Goal: Task Accomplishment & Management: Manage account settings

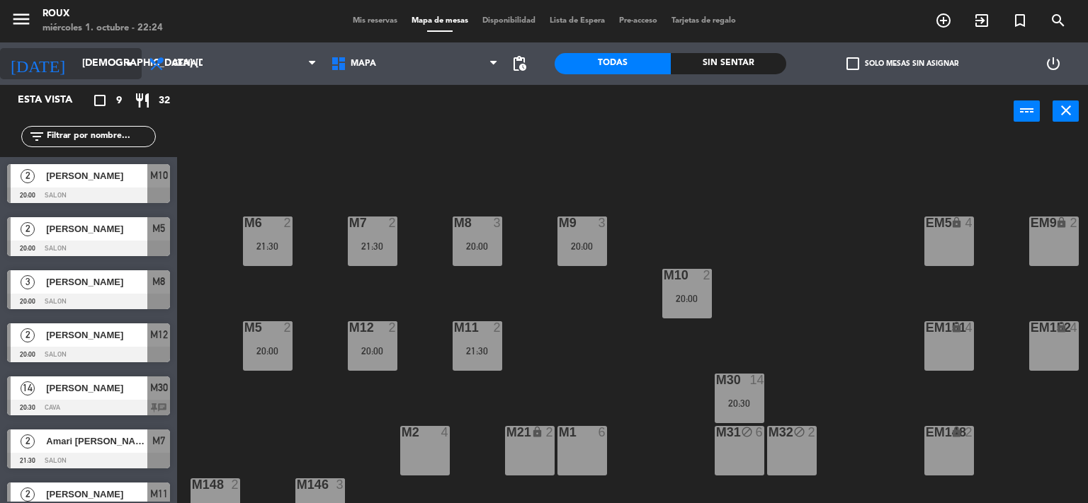
click at [75, 59] on input "[DEMOGRAPHIC_DATA] [DATE]" at bounding box center [142, 63] width 135 height 25
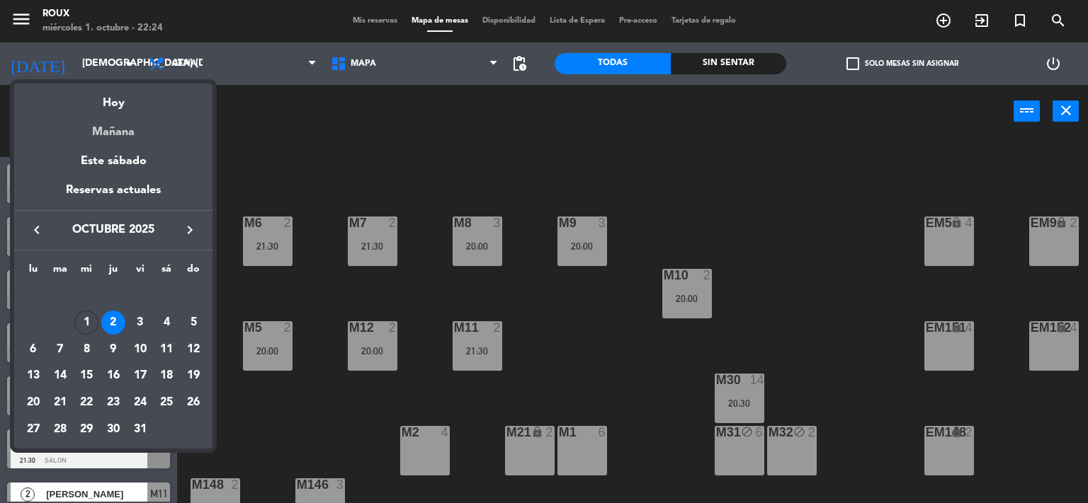
click at [116, 130] on div "Mañana" at bounding box center [113, 127] width 198 height 29
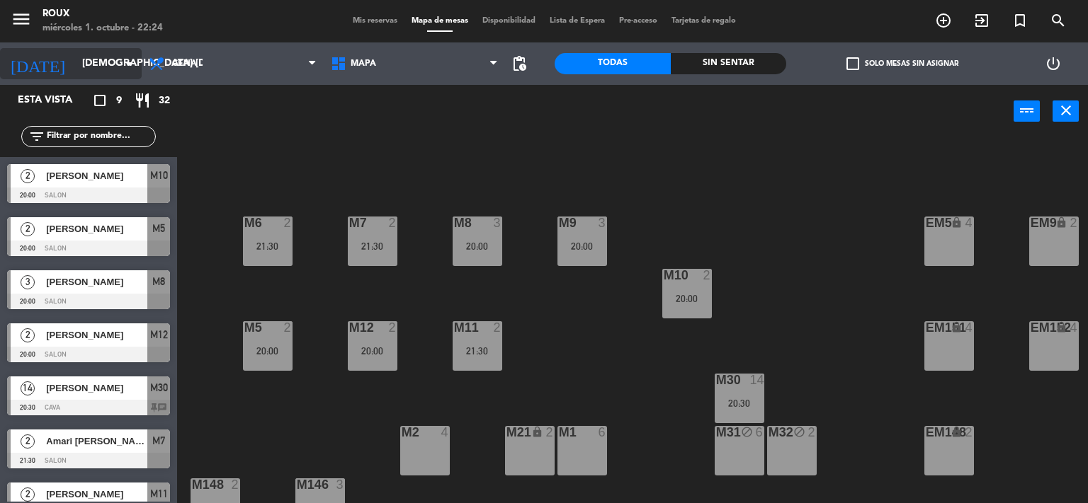
click at [91, 67] on input "[DEMOGRAPHIC_DATA] [DATE]" at bounding box center [142, 63] width 135 height 25
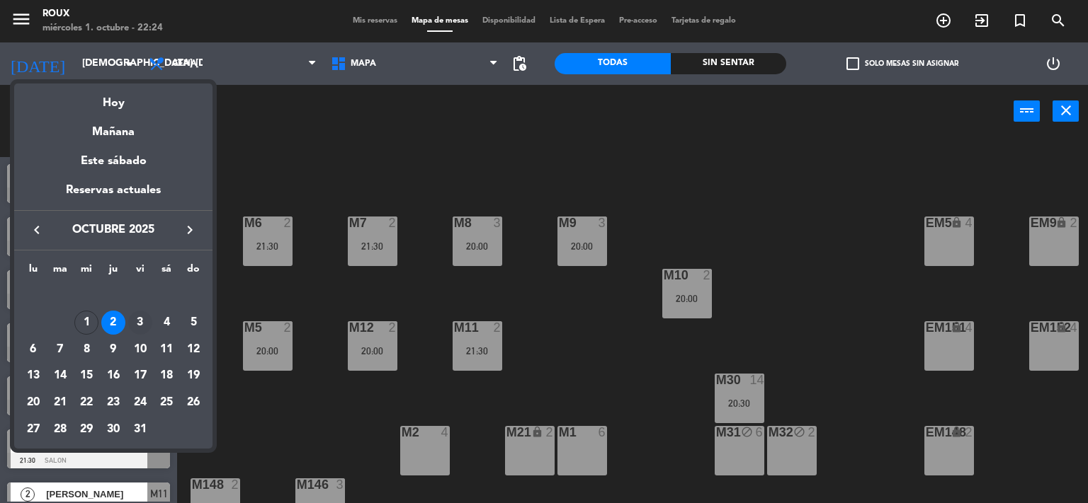
click at [144, 318] on div "3" at bounding box center [140, 323] width 24 height 24
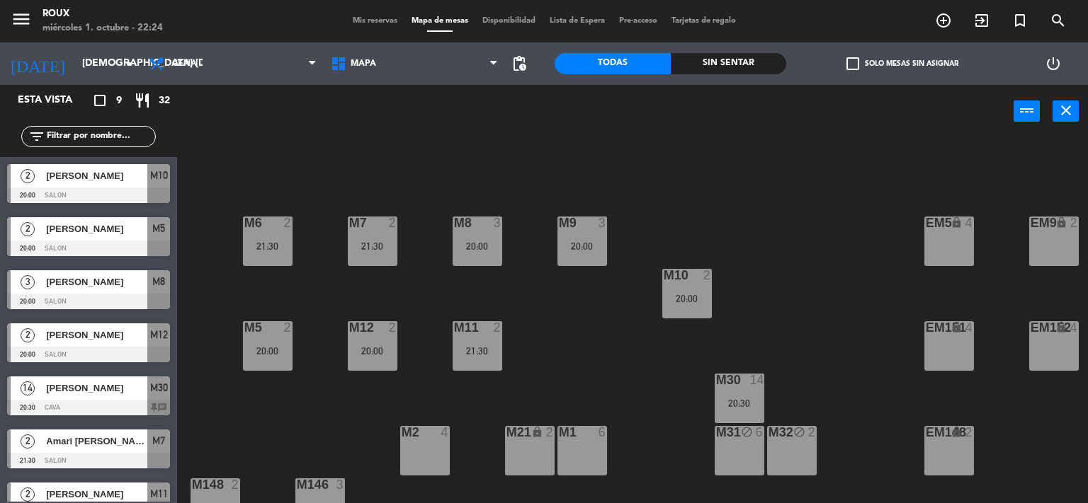
type input "vie. [DATE]"
click at [737, 402] on div "20:00" at bounding box center [740, 404] width 50 height 10
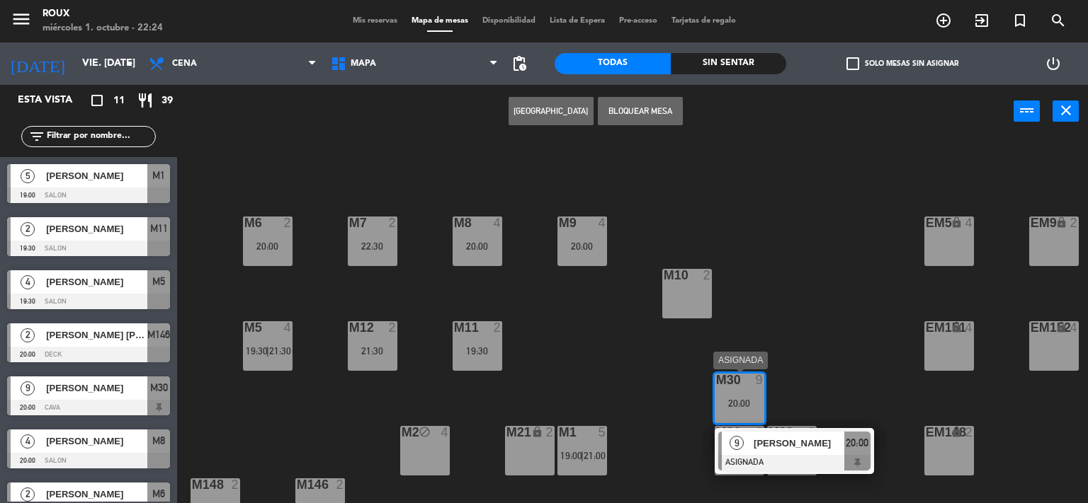
click at [788, 431] on div "9 [PERSON_NAME] ASIGNADA 20:00" at bounding box center [794, 451] width 159 height 46
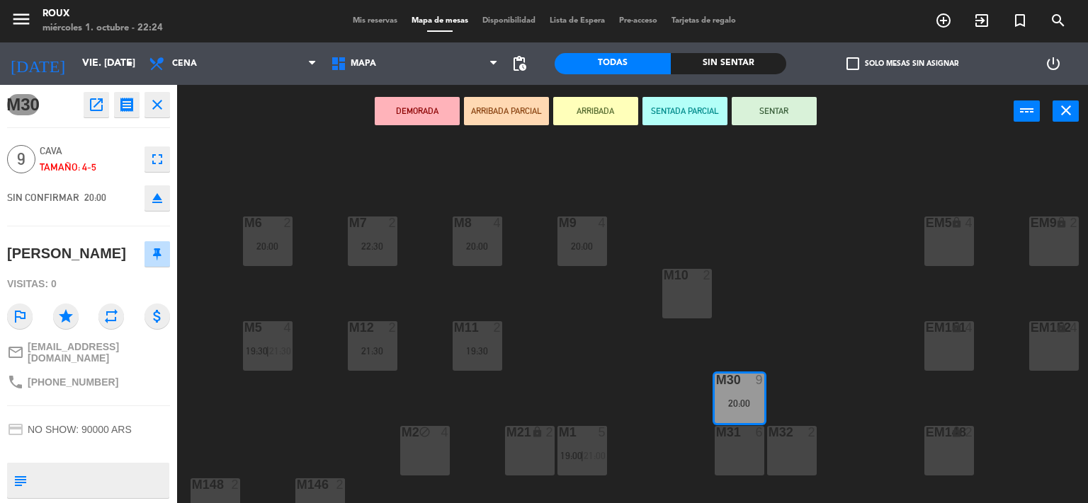
click at [761, 228] on div "M6 2 20:00 M7 2 22:30 M8 4 20:00 M9 4 20:00 EM9 lock 2 EM5 lock 4 EM1 lock 6 M1…" at bounding box center [638, 321] width 900 height 365
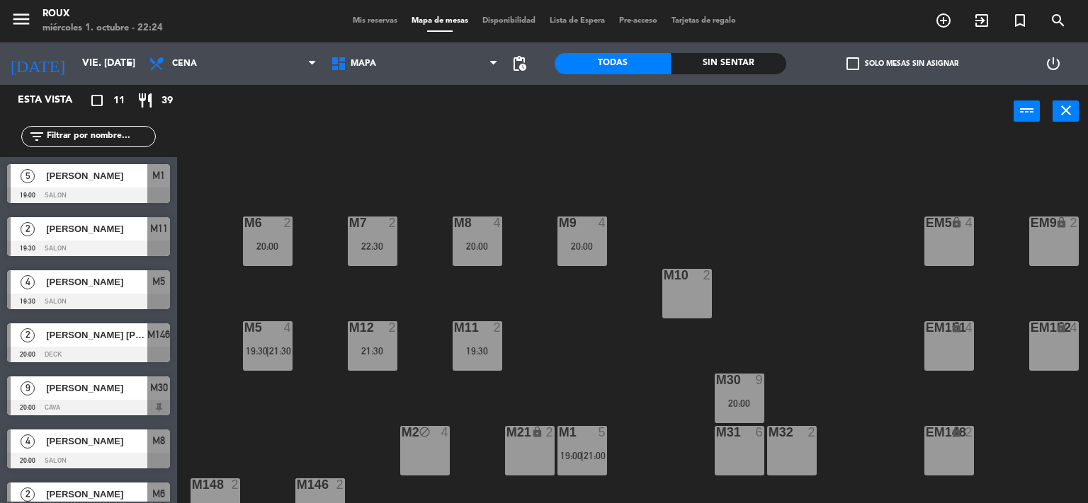
click at [483, 240] on div "M8 4 20:00" at bounding box center [478, 242] width 50 height 50
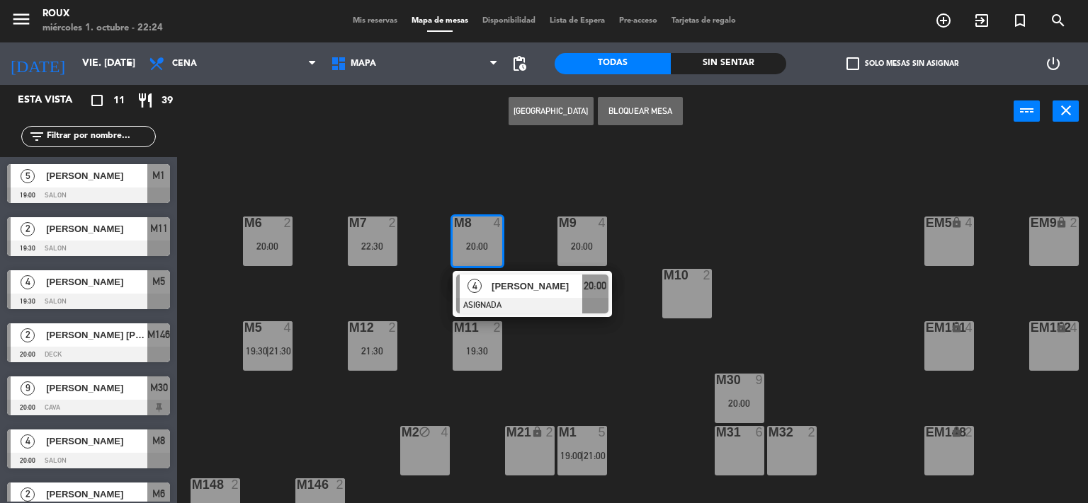
click at [530, 223] on div "M6 2 20:00 M7 2 22:30 M8 4 20:00 4 [PERSON_NAME] ASIGNADA 20:00 M9 4 20:00 EM9 …" at bounding box center [638, 321] width 900 height 365
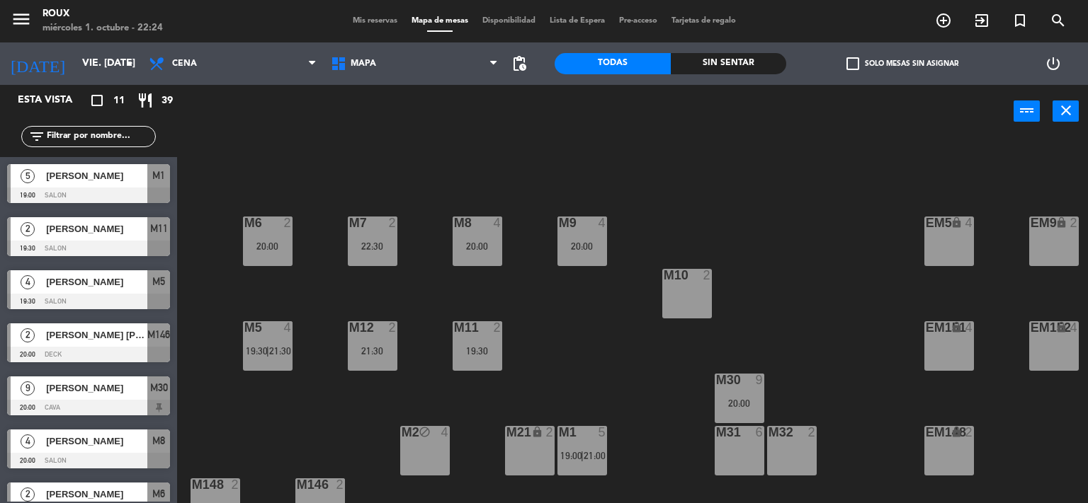
click at [596, 445] on div "M1 5 19:00 | 21:00" at bounding box center [582, 451] width 50 height 50
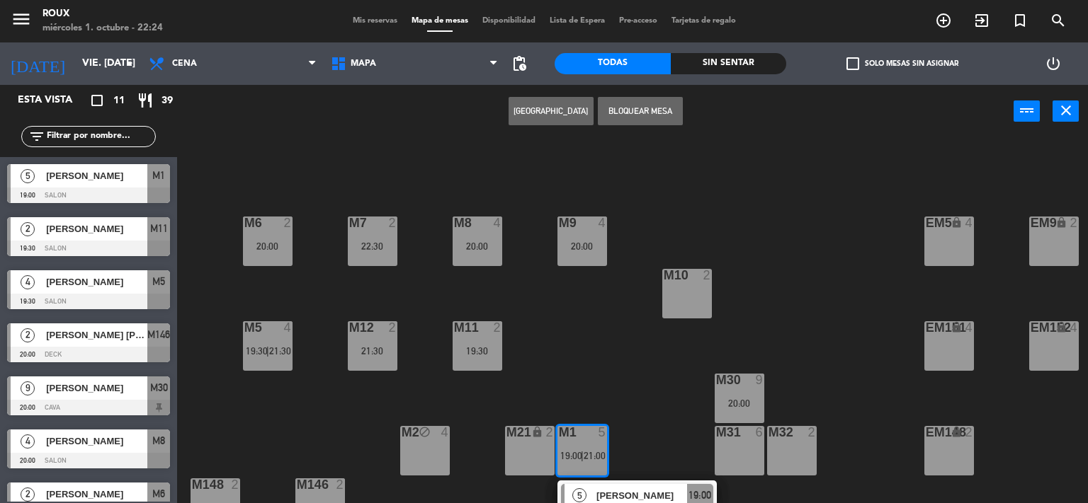
scroll to position [136, 0]
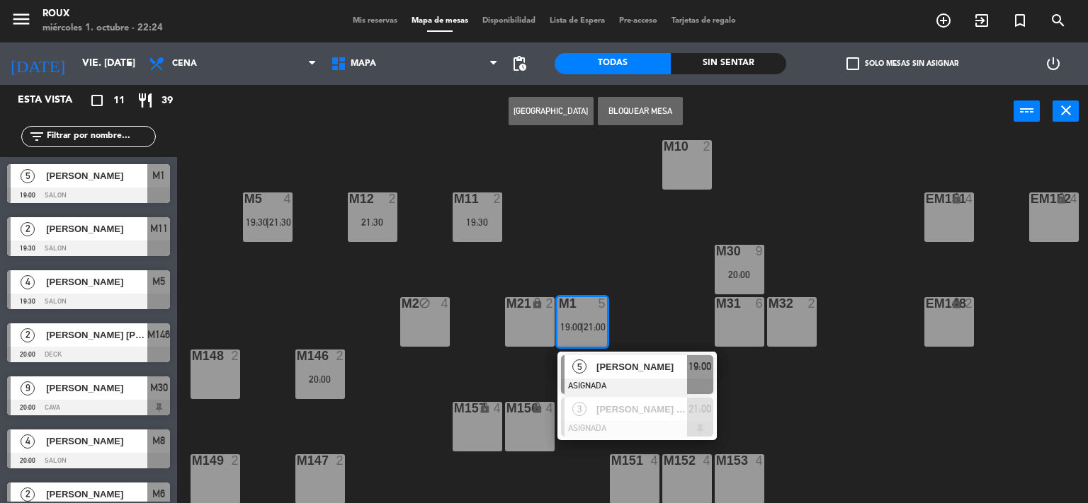
click at [650, 248] on div "M6 2 20:00 M7 2 22:30 M8 4 20:00 M9 4 20:00 EM9 lock 2 EM5 lock 4 EM1 lock 6 M1…" at bounding box center [638, 321] width 900 height 365
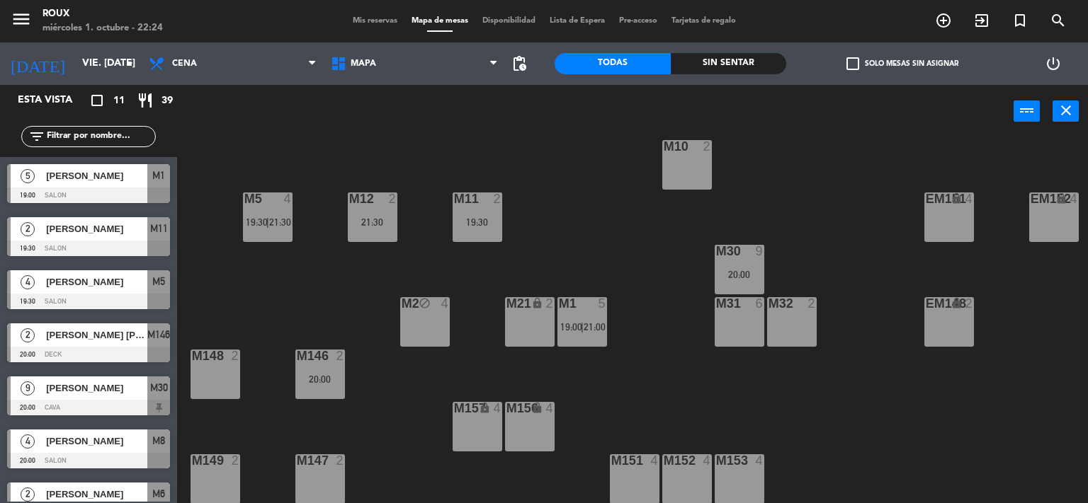
click at [263, 217] on span "19:30" at bounding box center [257, 222] width 22 height 11
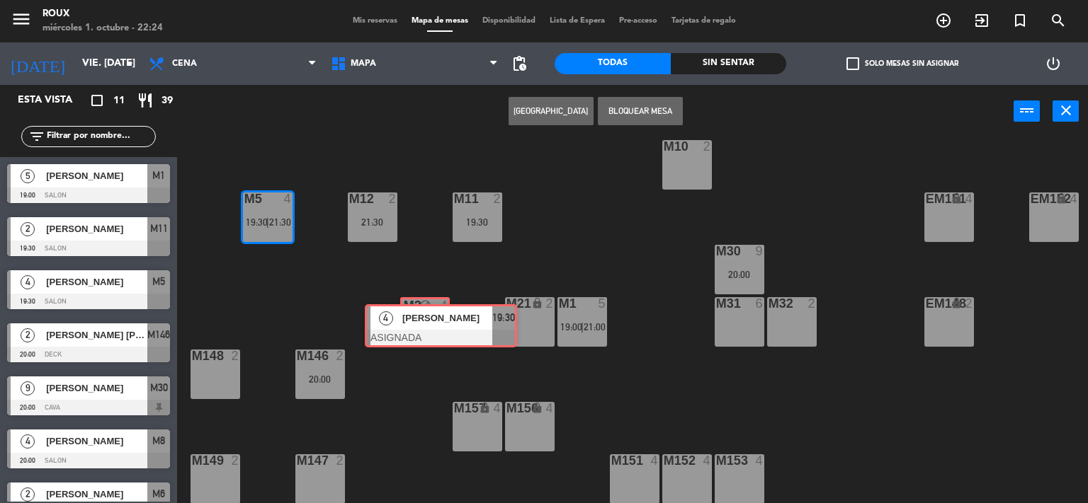
drag, startPoint x: 300, startPoint y: 257, endPoint x: 419, endPoint y: 319, distance: 133.3
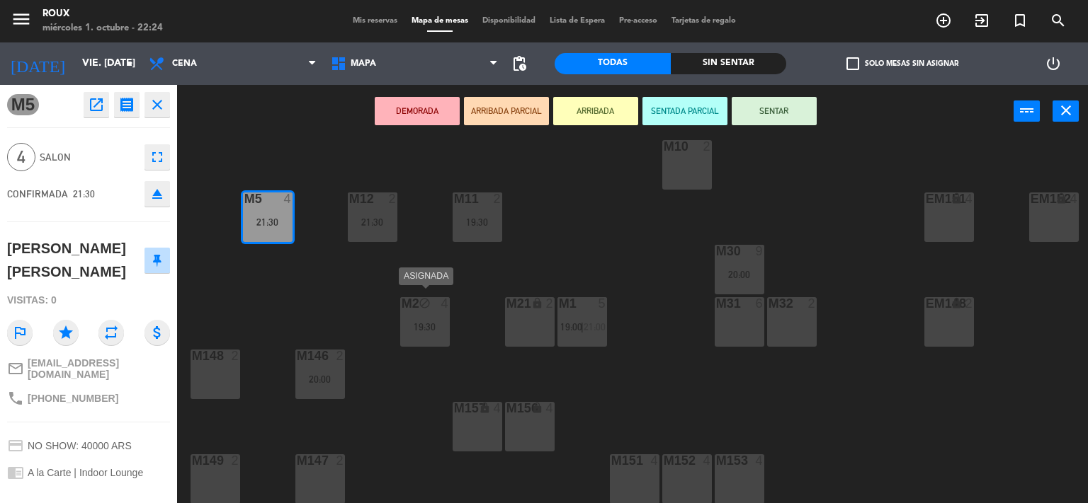
drag, startPoint x: 266, startPoint y: 209, endPoint x: 414, endPoint y: 322, distance: 185.4
drag, startPoint x: 431, startPoint y: 316, endPoint x: 289, endPoint y: 221, distance: 170.5
click at [289, 221] on div "M6 2 20:00 M7 2 22:30 M8 4 20:00 M9 4 20:00 EM9 lock 2 EM5 lock 4 EM1 lock 6 M1…" at bounding box center [638, 321] width 900 height 365
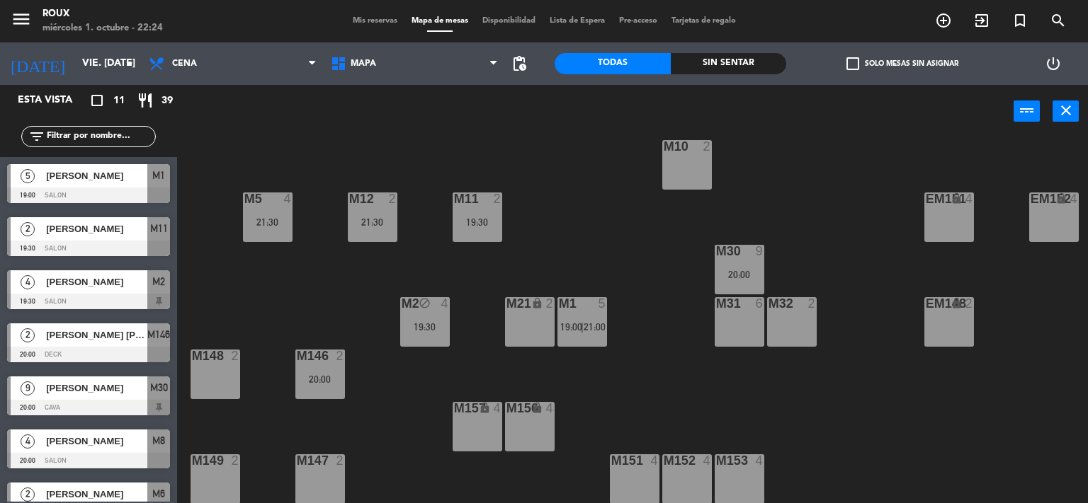
click at [426, 322] on div "19:30" at bounding box center [425, 327] width 50 height 10
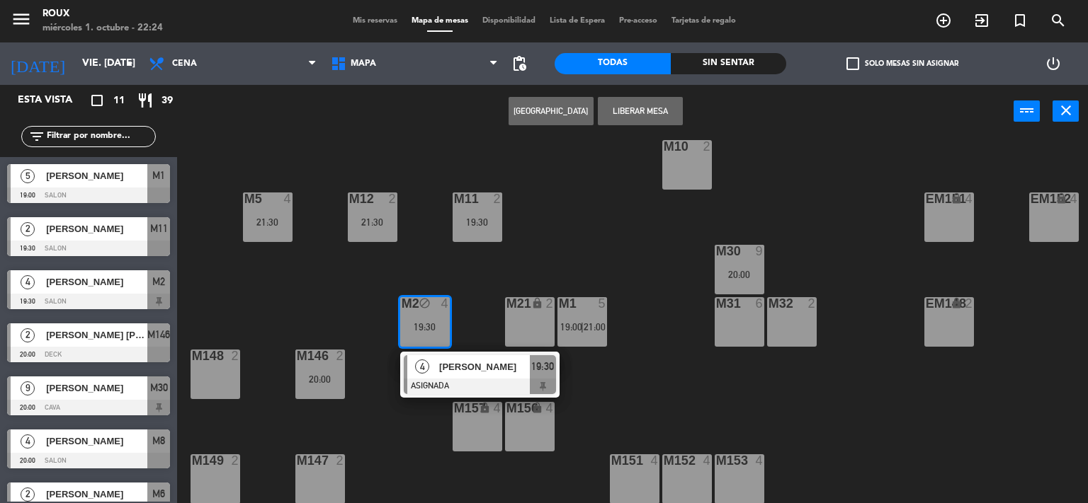
click at [445, 364] on span "[PERSON_NAME]" at bounding box center [484, 367] width 91 height 15
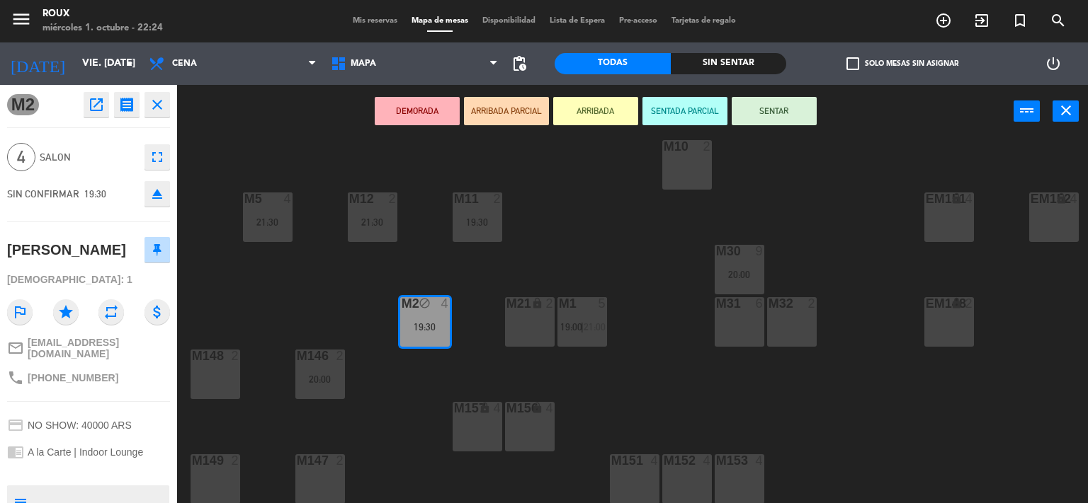
click at [263, 217] on div "21:30" at bounding box center [268, 222] width 50 height 10
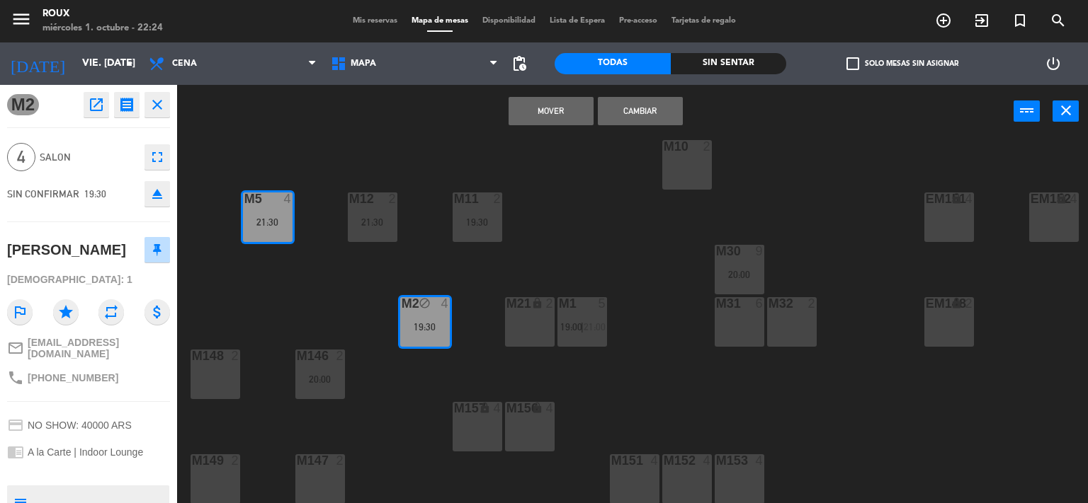
click at [571, 107] on button "Mover" at bounding box center [550, 111] width 85 height 28
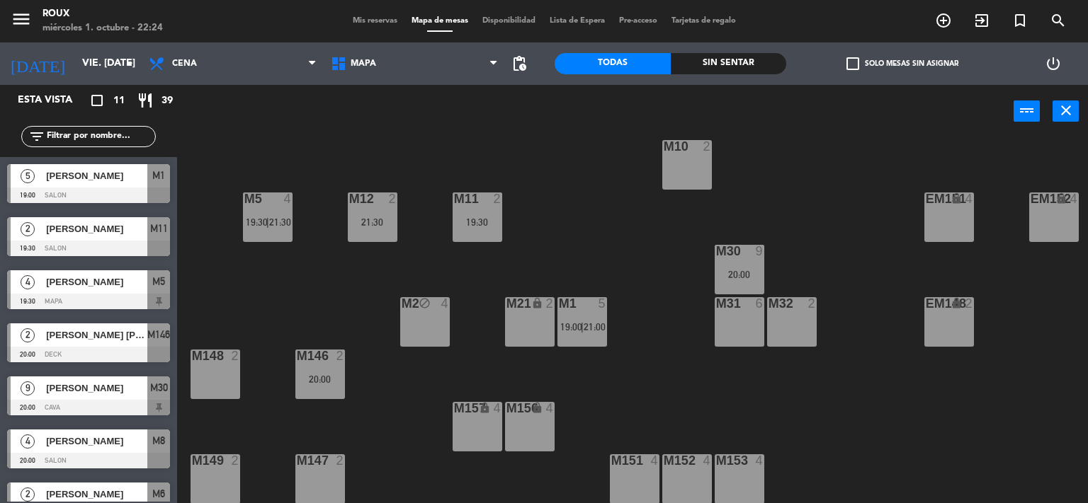
click at [360, 21] on span "Mis reservas" at bounding box center [375, 21] width 59 height 8
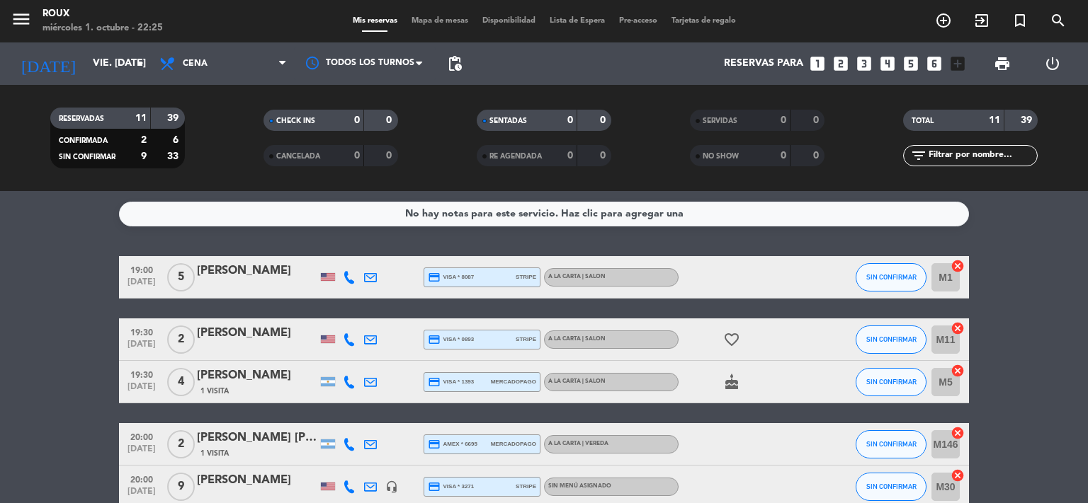
click at [420, 18] on span "Mapa de mesas" at bounding box center [439, 21] width 71 height 8
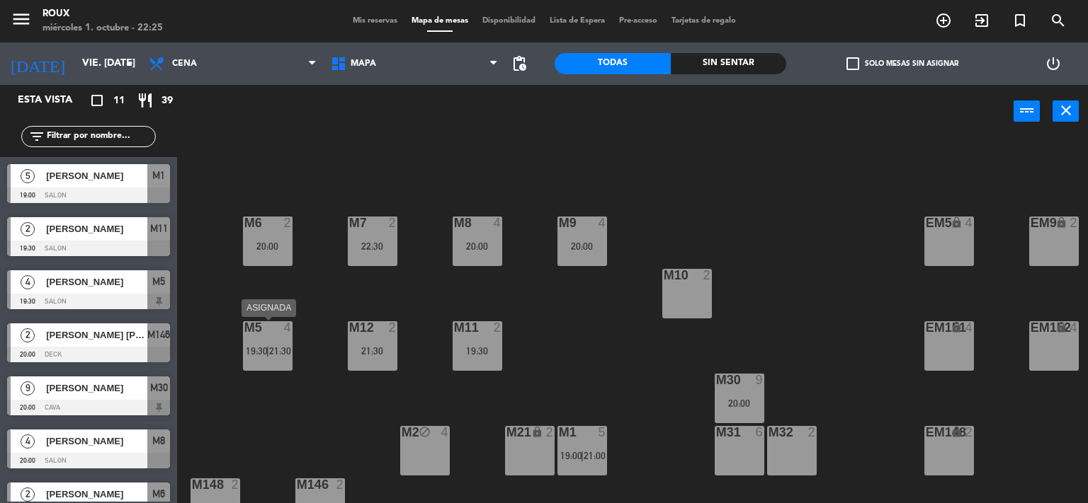
click at [271, 346] on span "21:30" at bounding box center [280, 351] width 22 height 11
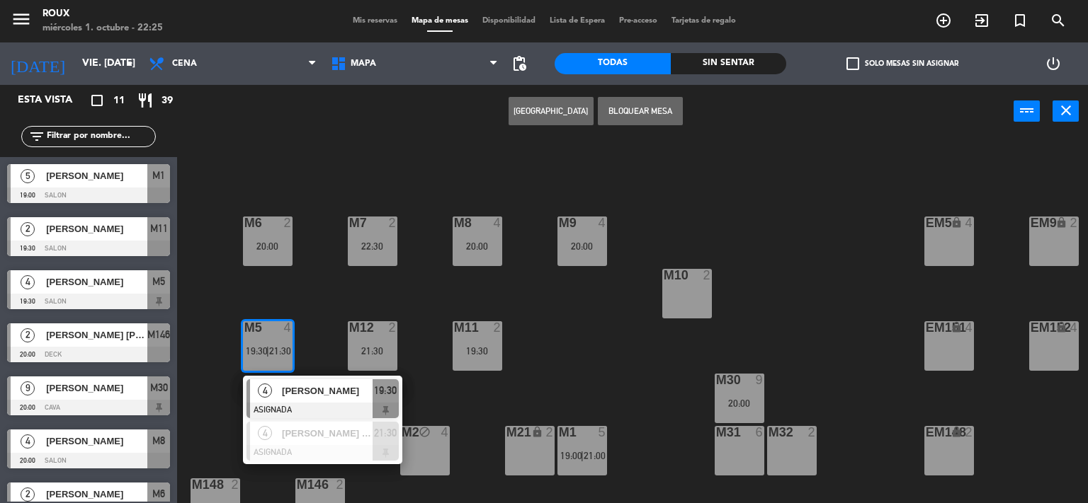
click at [308, 351] on div "M6 2 20:00 M7 2 22:30 M8 4 20:00 M9 4 20:00 EM9 lock 2 EM5 lock 4 EM1 lock 6 M1…" at bounding box center [638, 321] width 900 height 365
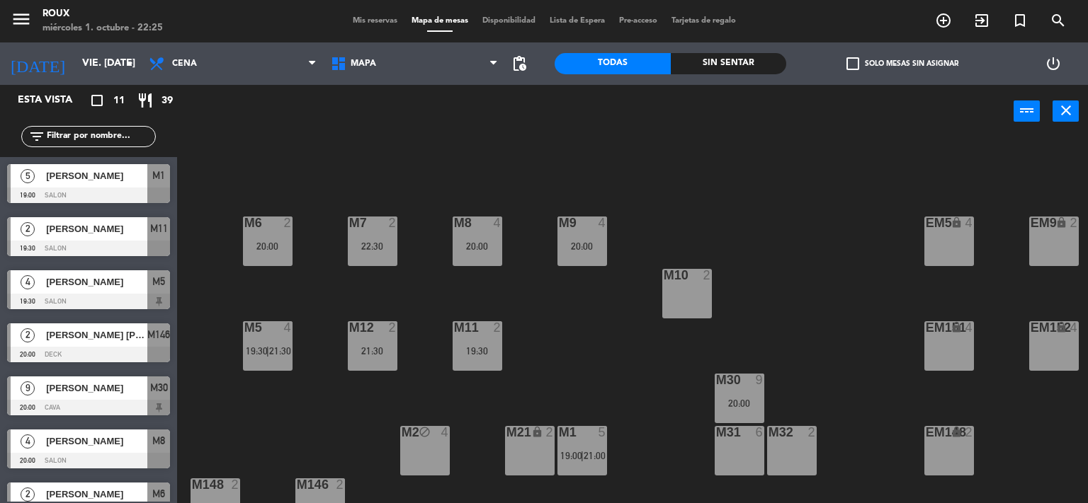
click at [589, 453] on span "21:00" at bounding box center [595, 455] width 22 height 11
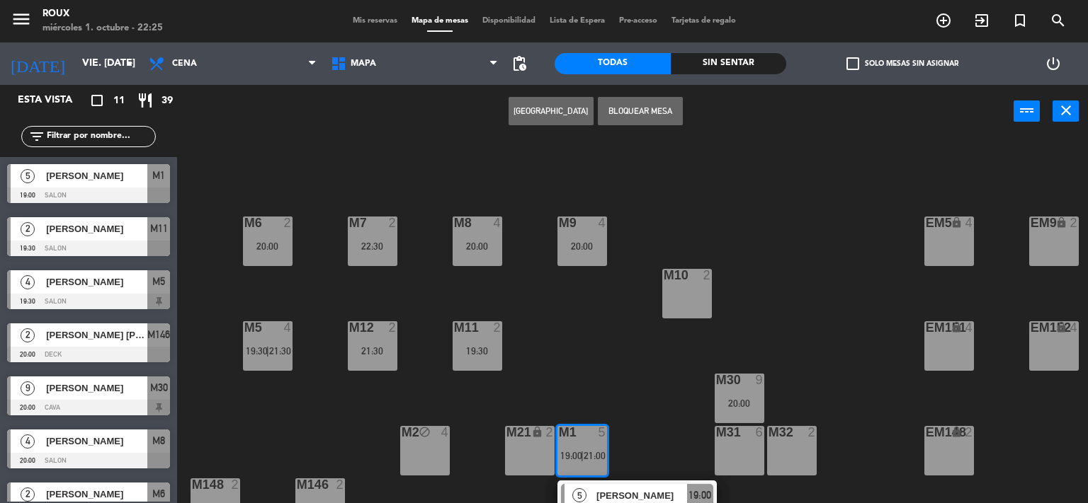
scroll to position [136, 0]
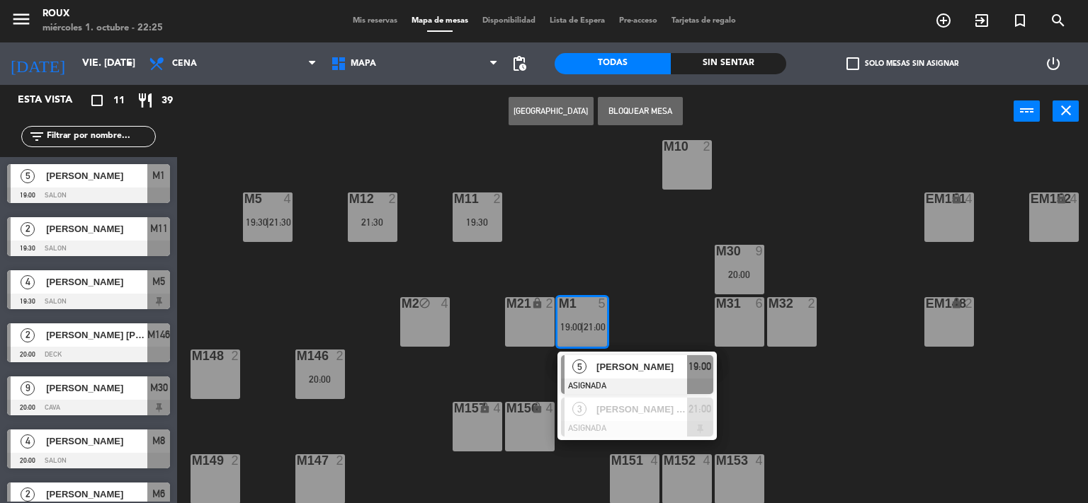
click at [582, 224] on div "M6 2 20:00 M7 2 22:30 M8 4 20:00 M9 4 20:00 EM9 lock 2 EM5 lock 4 EM1 lock 6 M1…" at bounding box center [638, 321] width 900 height 365
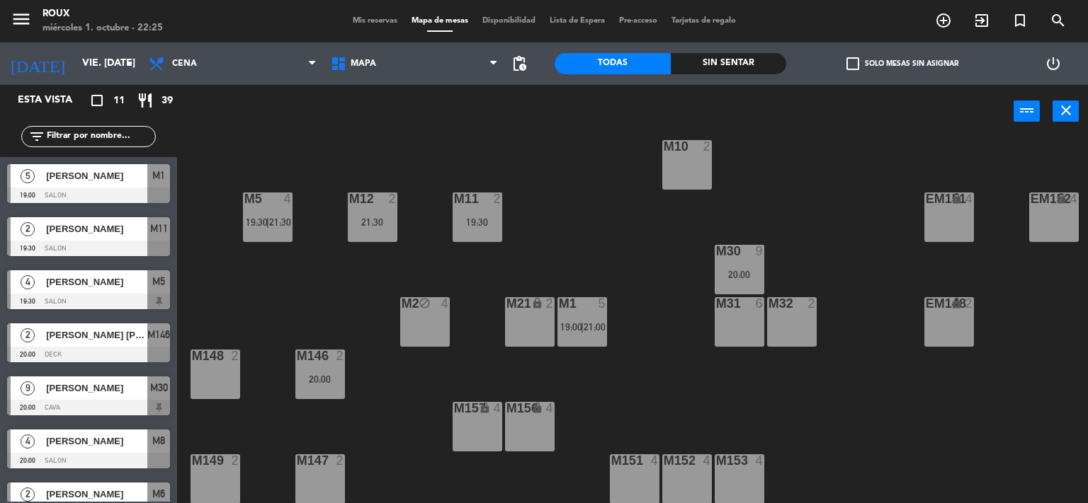
scroll to position [0, 0]
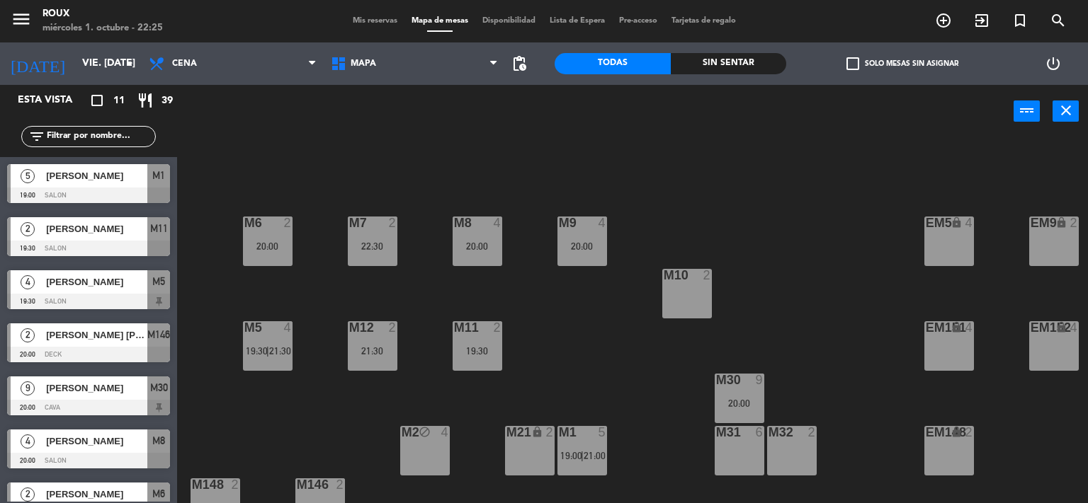
click at [605, 241] on div "20:00" at bounding box center [582, 246] width 50 height 10
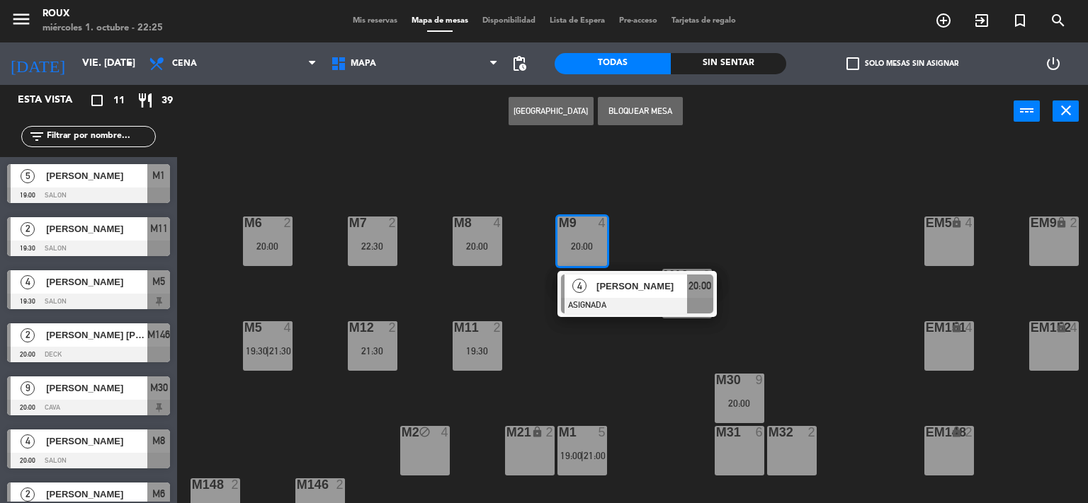
click at [605, 278] on div "[PERSON_NAME]" at bounding box center [641, 286] width 92 height 23
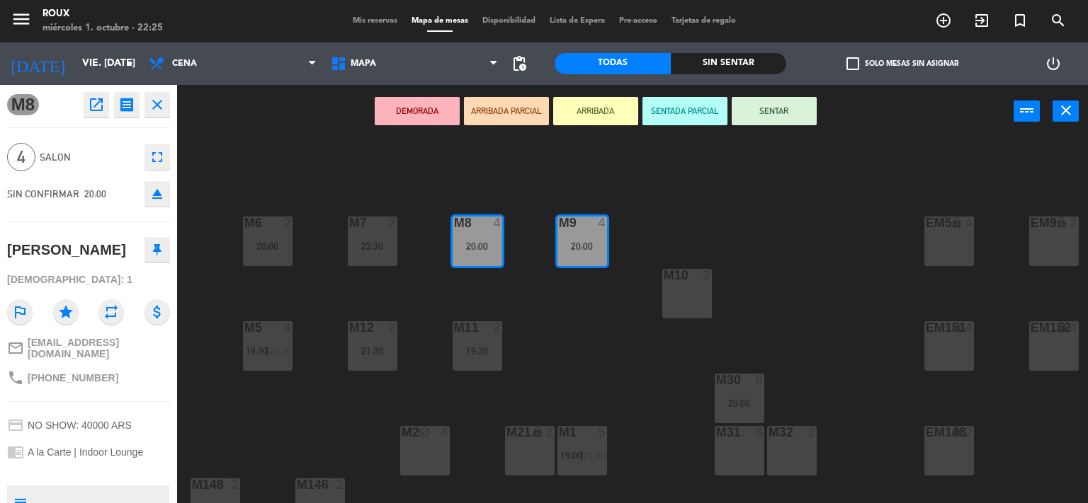
click at [277, 147] on div "M6 2 20:00 M7 2 22:30 M8 4 20:00 M9 4 20:00 EM9 lock 2 EM5 lock 4 EM1 lock 6 M1…" at bounding box center [638, 321] width 900 height 365
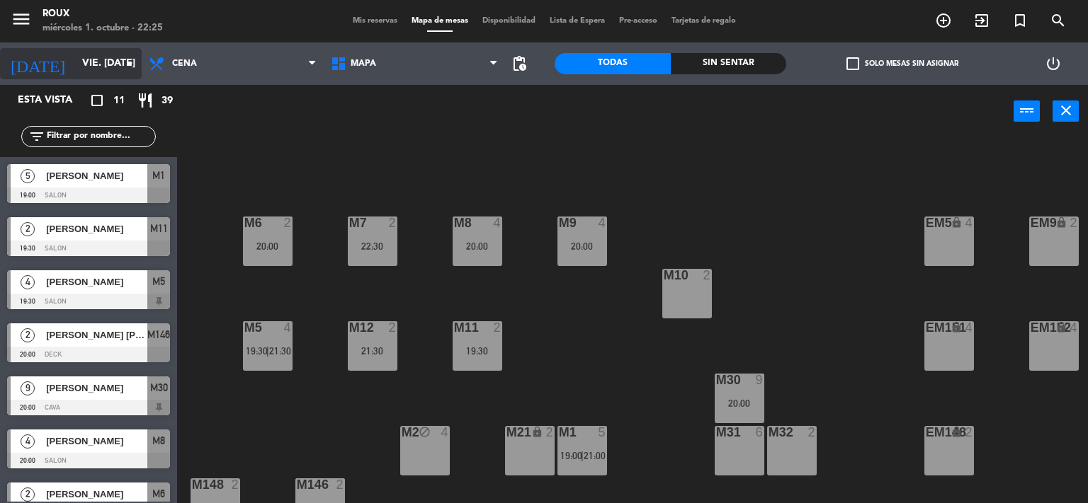
click at [90, 71] on input "vie. [DATE]" at bounding box center [142, 63] width 135 height 25
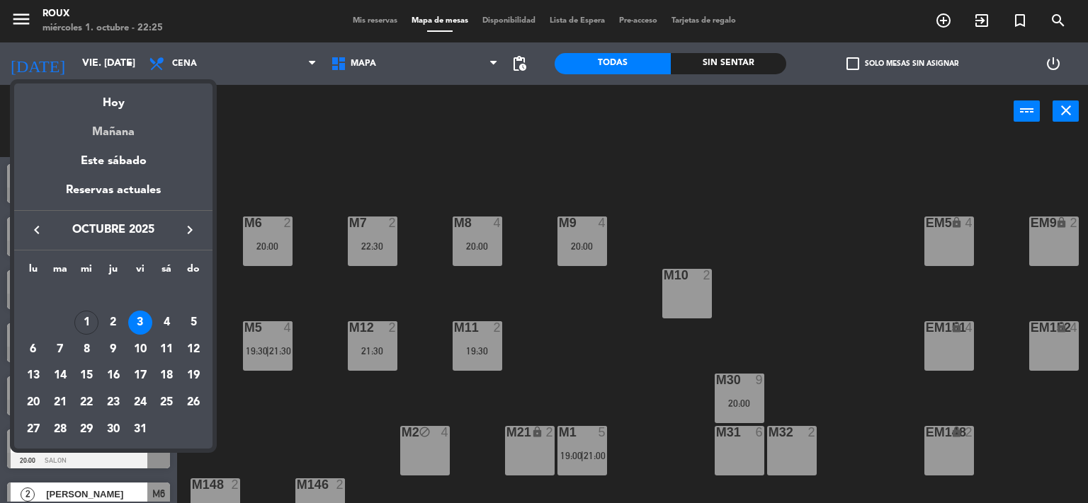
click at [119, 130] on div "Mañana" at bounding box center [113, 127] width 198 height 29
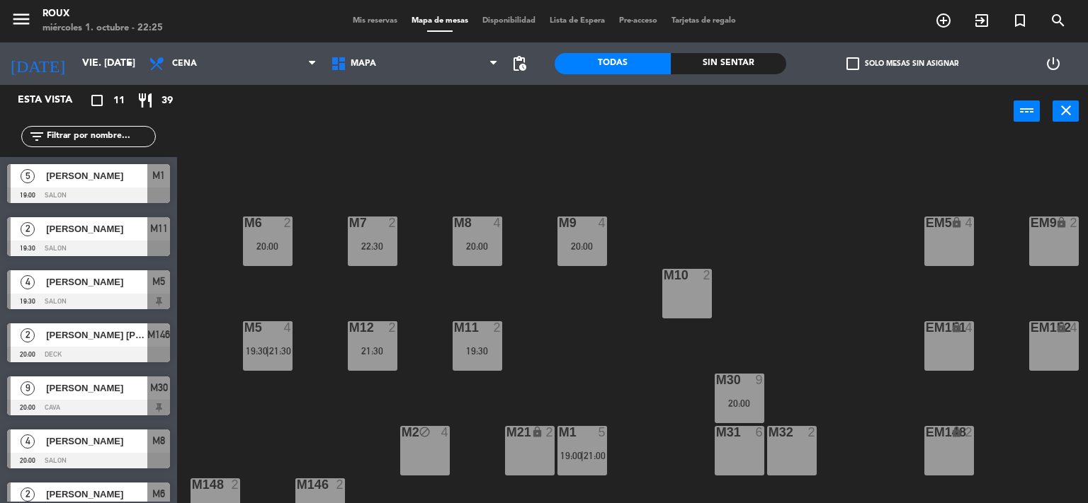
type input "[DEMOGRAPHIC_DATA] [DATE]"
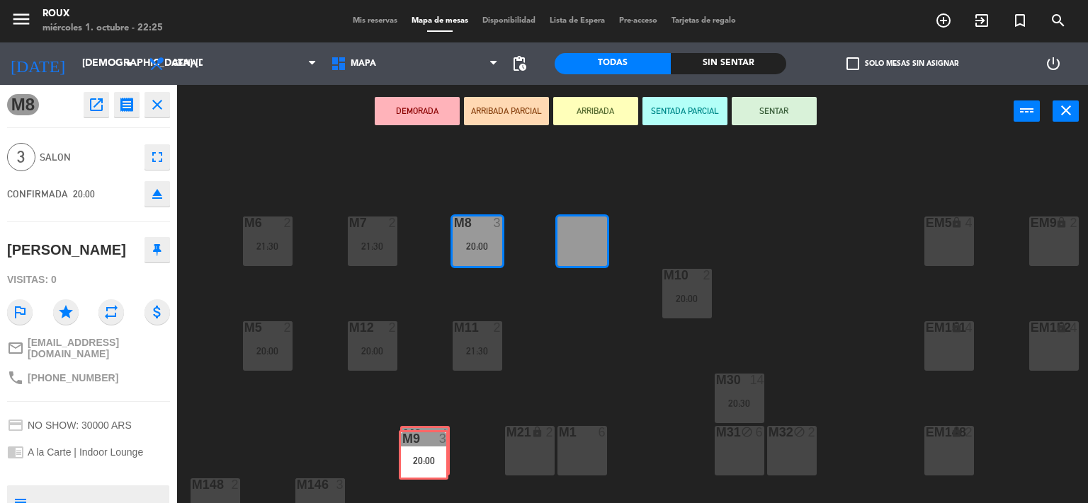
drag, startPoint x: 586, startPoint y: 250, endPoint x: 428, endPoint y: 464, distance: 266.3
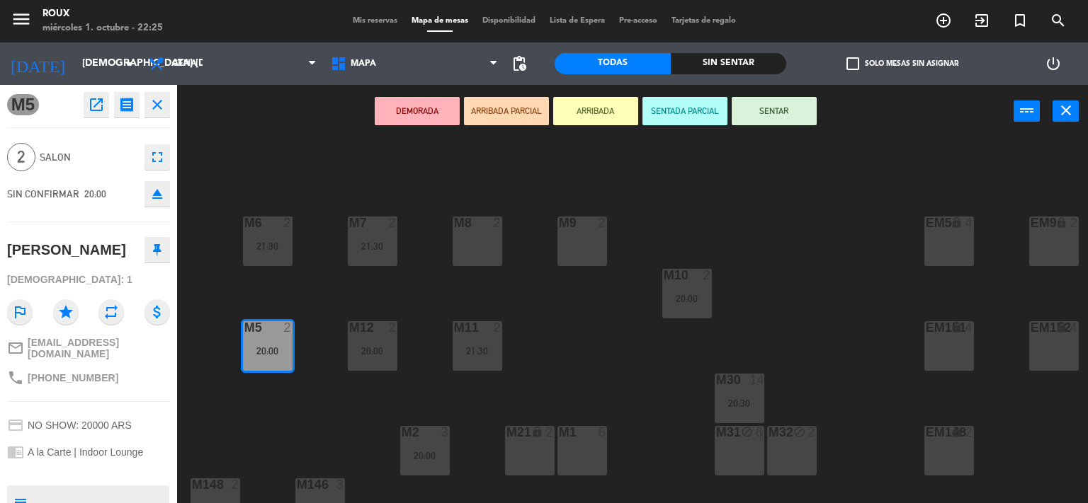
click at [580, 234] on div "M9 2" at bounding box center [582, 242] width 50 height 50
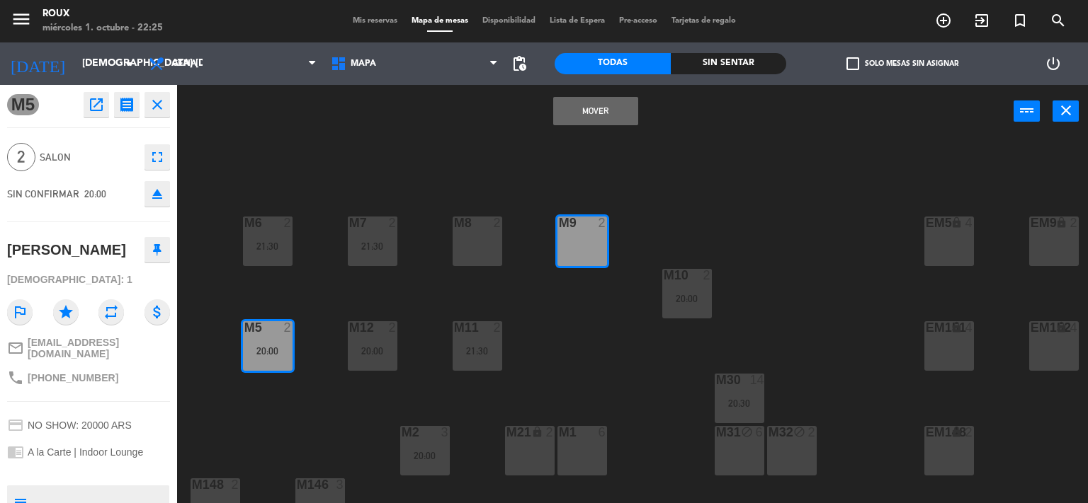
click at [594, 108] on button "Mover" at bounding box center [595, 111] width 85 height 28
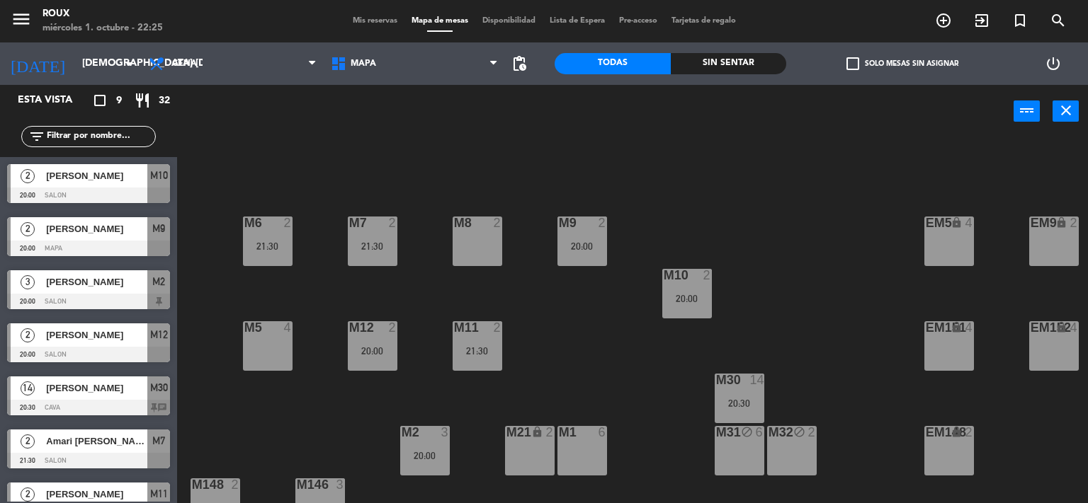
scroll to position [136, 0]
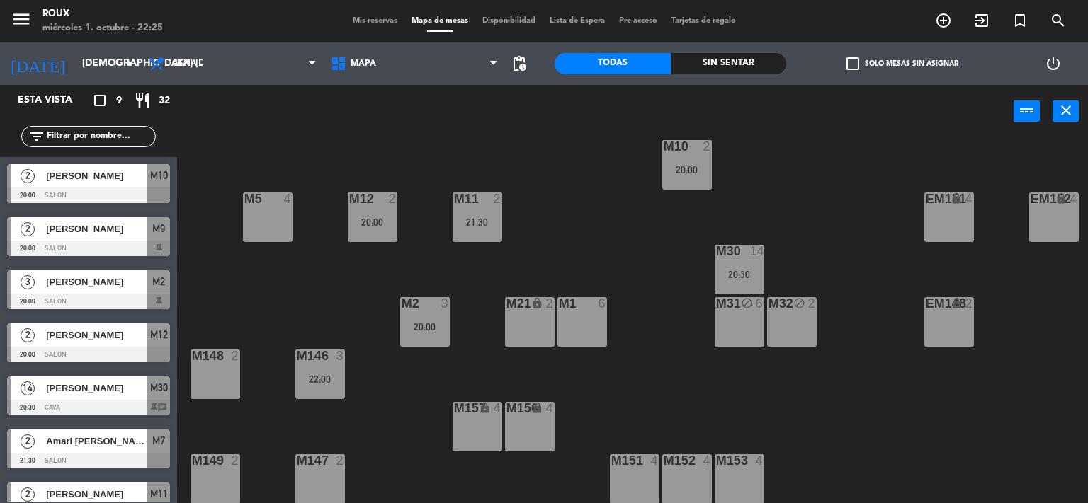
click at [854, 207] on div "M6 2 21:30 M7 2 21:30 M8 2 M9 2 20:00 EM9 lock 2 EM5 lock 4 EM1 lock 6 M10 2 20…" at bounding box center [638, 321] width 900 height 365
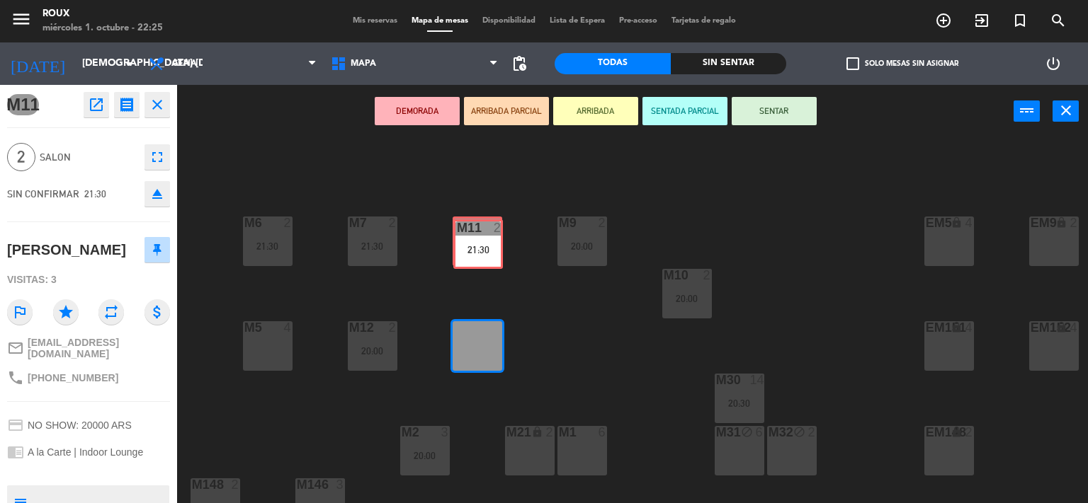
drag, startPoint x: 477, startPoint y: 356, endPoint x: 478, endPoint y: 254, distance: 102.0
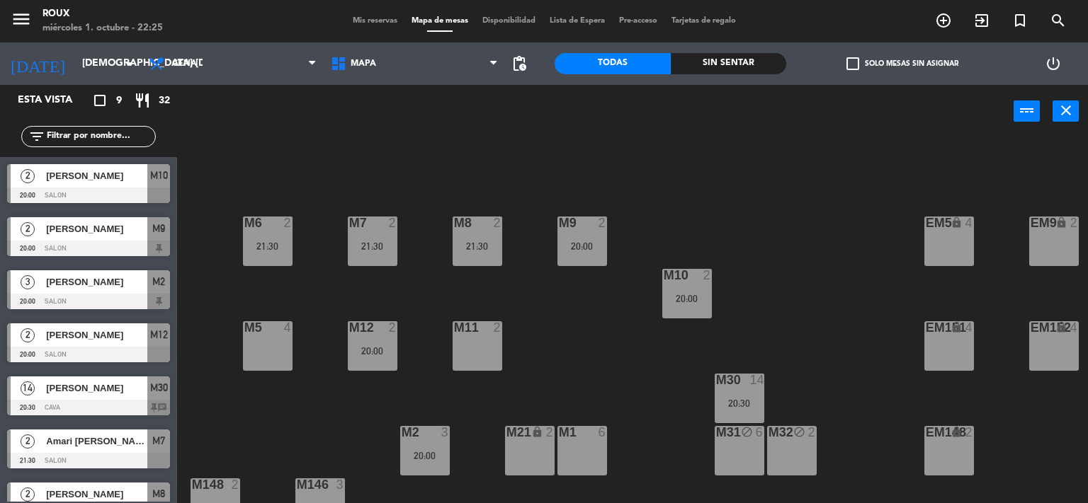
scroll to position [14, 0]
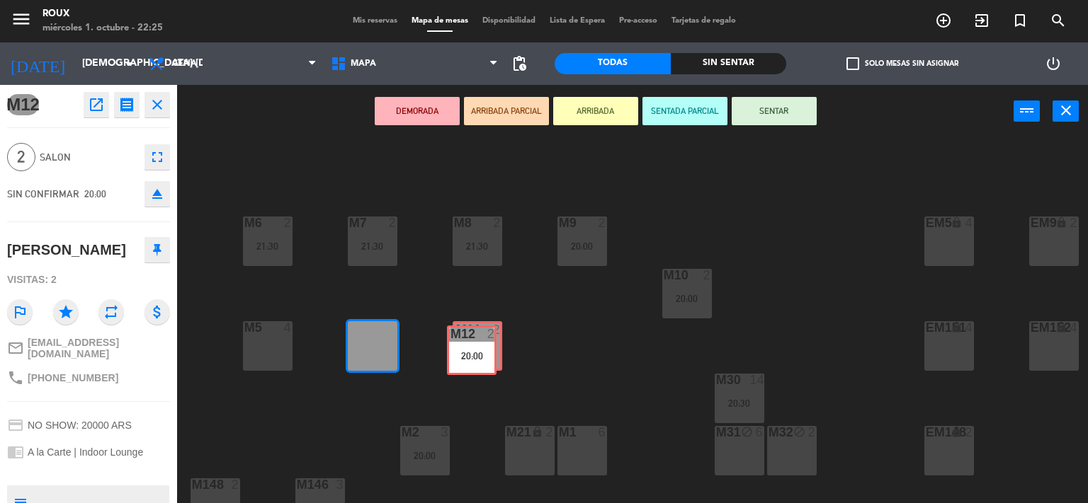
drag, startPoint x: 371, startPoint y: 349, endPoint x: 470, endPoint y: 354, distance: 99.3
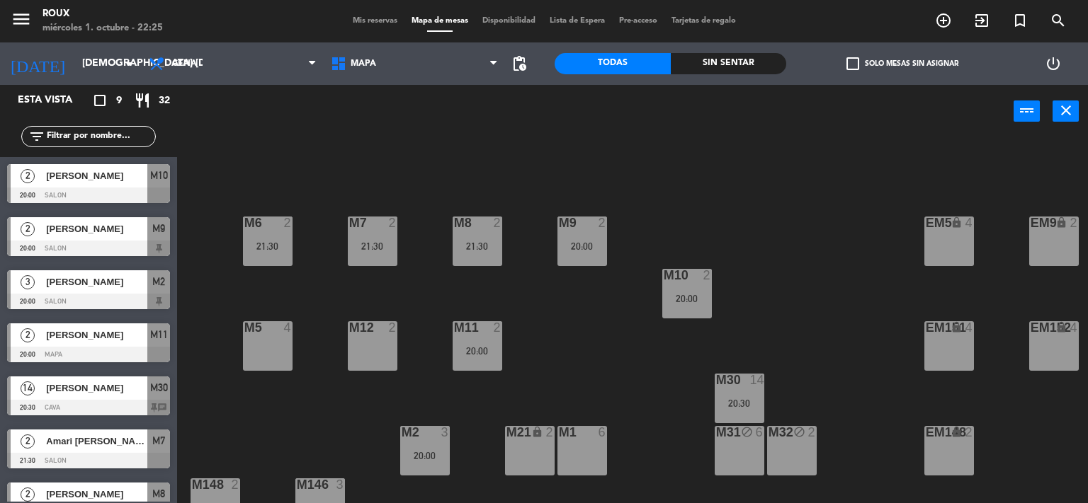
scroll to position [136, 0]
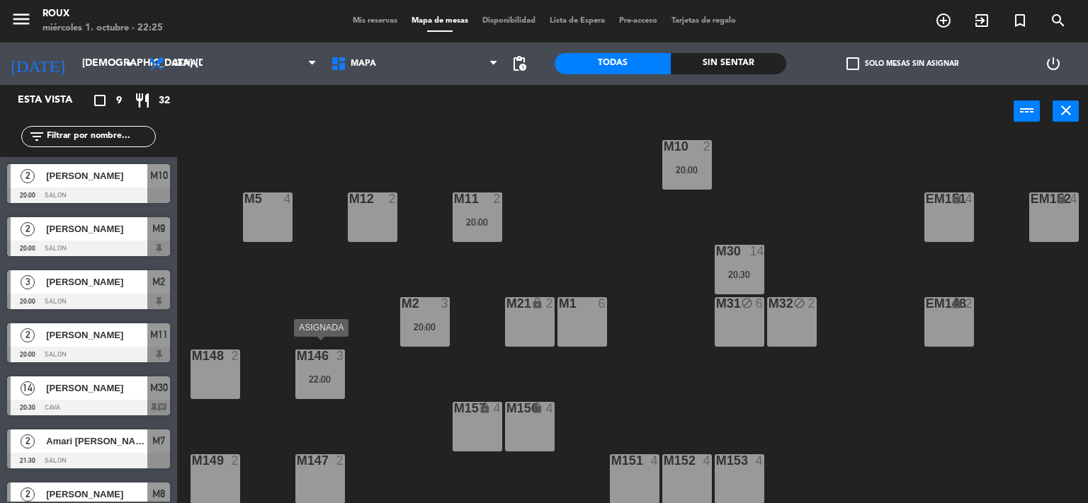
click at [317, 375] on div "22:00" at bounding box center [320, 380] width 50 height 10
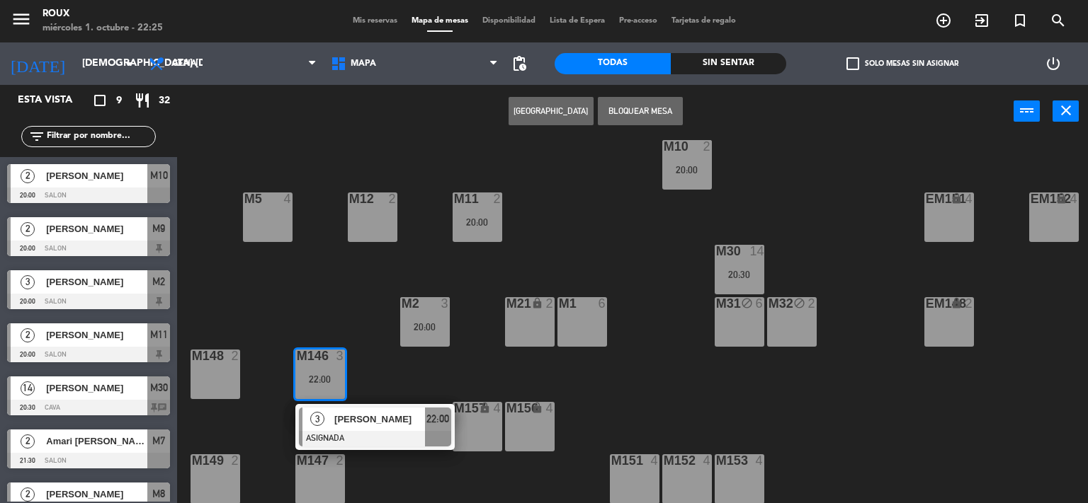
click at [263, 314] on div "M6 2 21:30 M7 2 21:30 M8 2 21:30 M9 2 20:00 EM9 lock 2 EM5 lock 4 EM1 lock 6 M1…" at bounding box center [638, 321] width 900 height 365
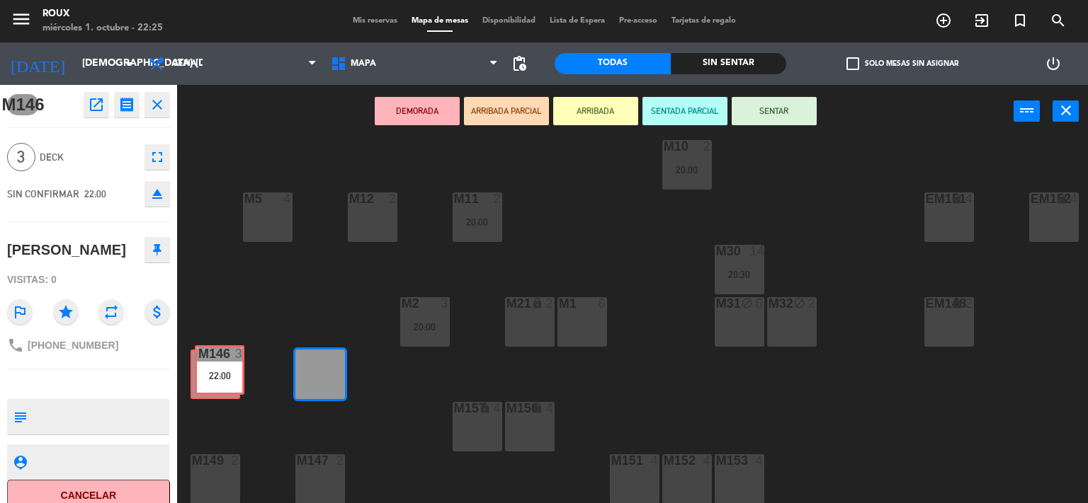
drag, startPoint x: 314, startPoint y: 371, endPoint x: 214, endPoint y: 375, distance: 100.6
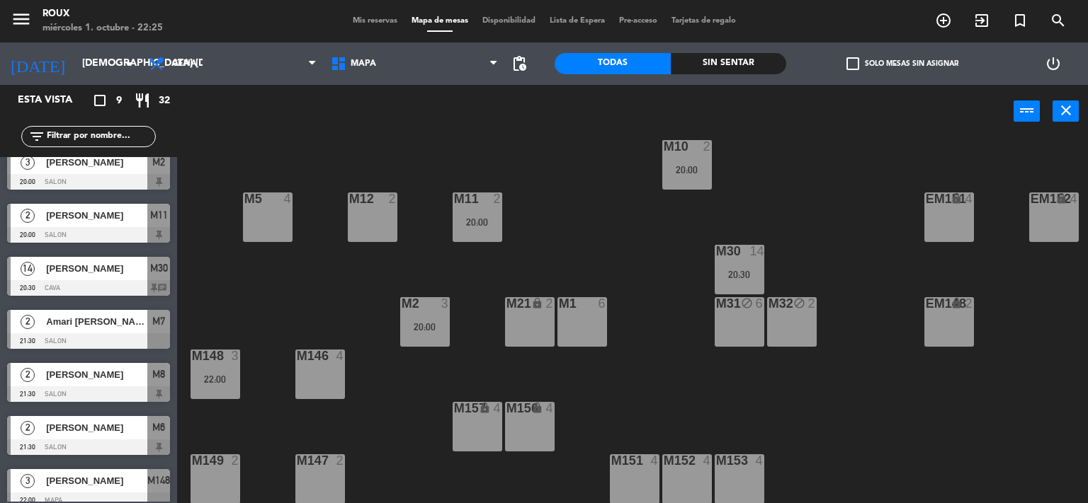
scroll to position [0, 0]
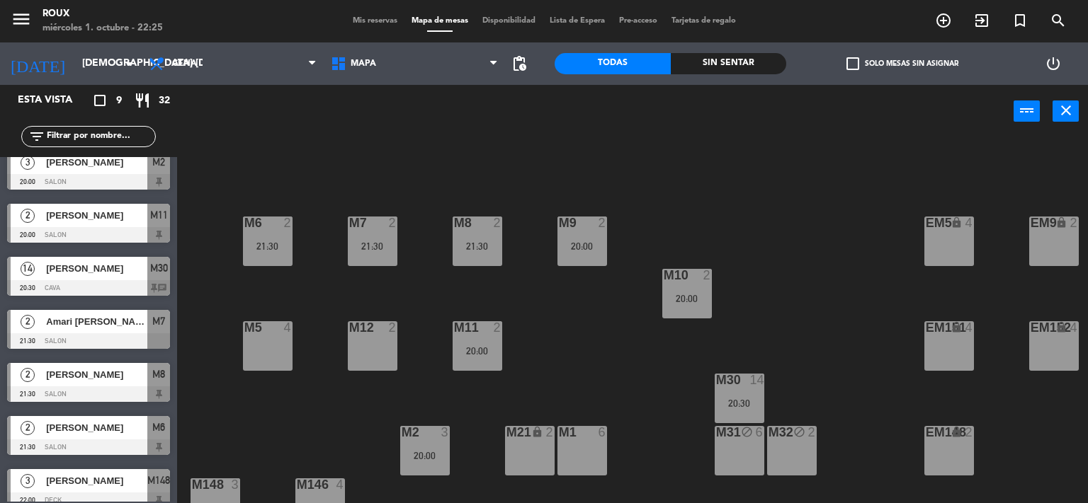
click at [361, 19] on span "Mis reservas" at bounding box center [375, 21] width 59 height 8
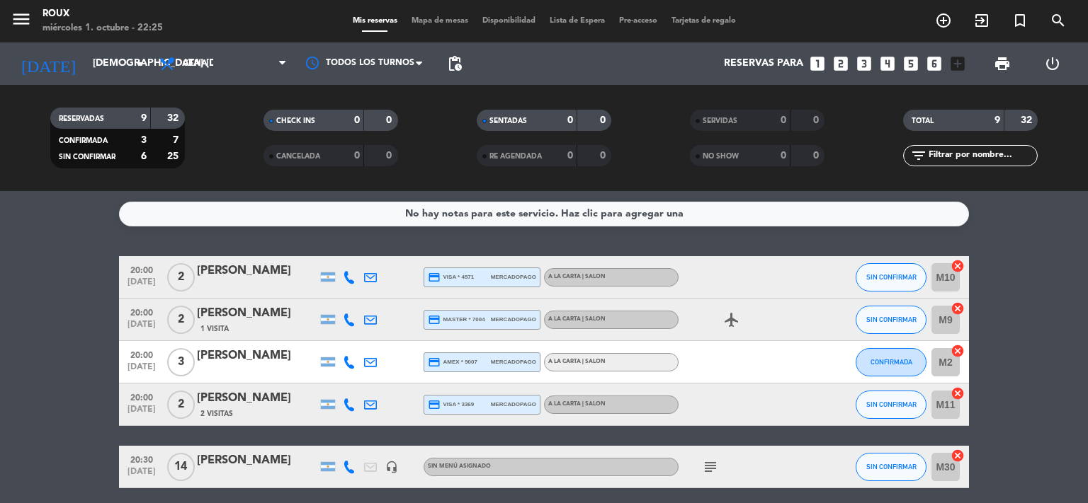
click at [432, 21] on span "Mapa de mesas" at bounding box center [439, 21] width 71 height 8
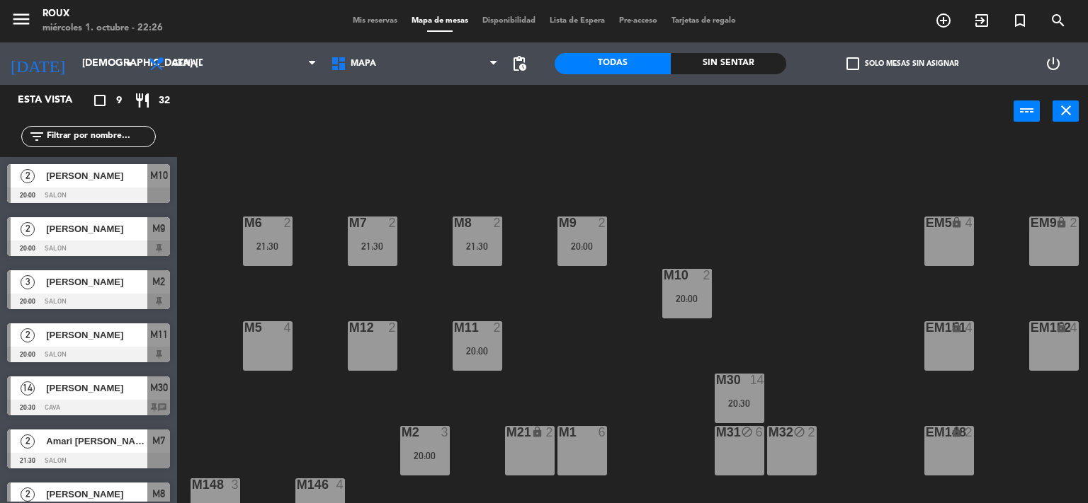
click at [501, 153] on div "M6 2 21:30 M7 2 21:30 M8 2 21:30 M9 2 20:00 EM9 lock 2 EM5 lock 4 EM1 lock 6 M1…" at bounding box center [638, 321] width 900 height 365
click at [365, 19] on span "Mis reservas" at bounding box center [375, 21] width 59 height 8
